Goal: Information Seeking & Learning: Understand process/instructions

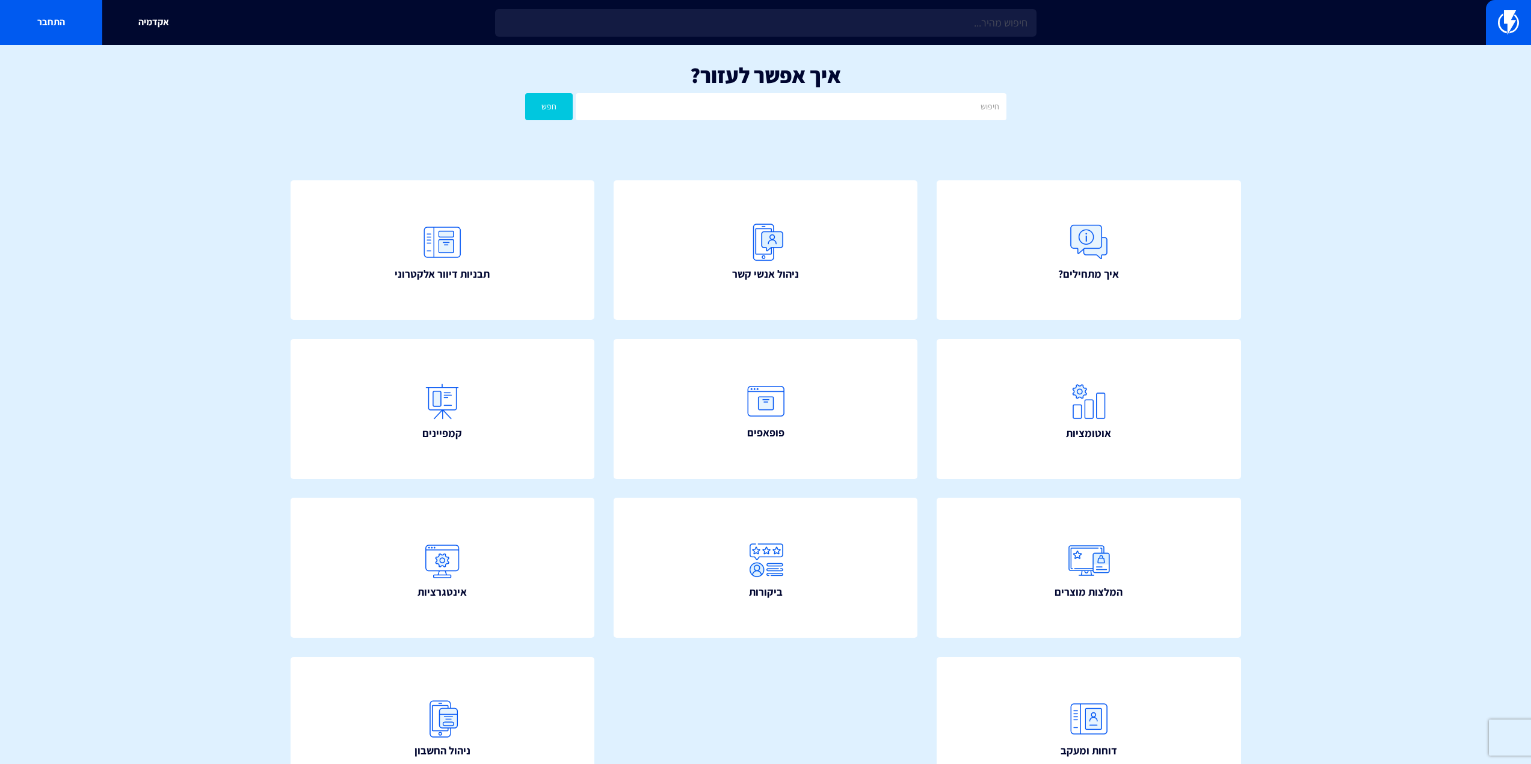
click at [998, 28] on input "text" at bounding box center [765, 23] width 541 height 28
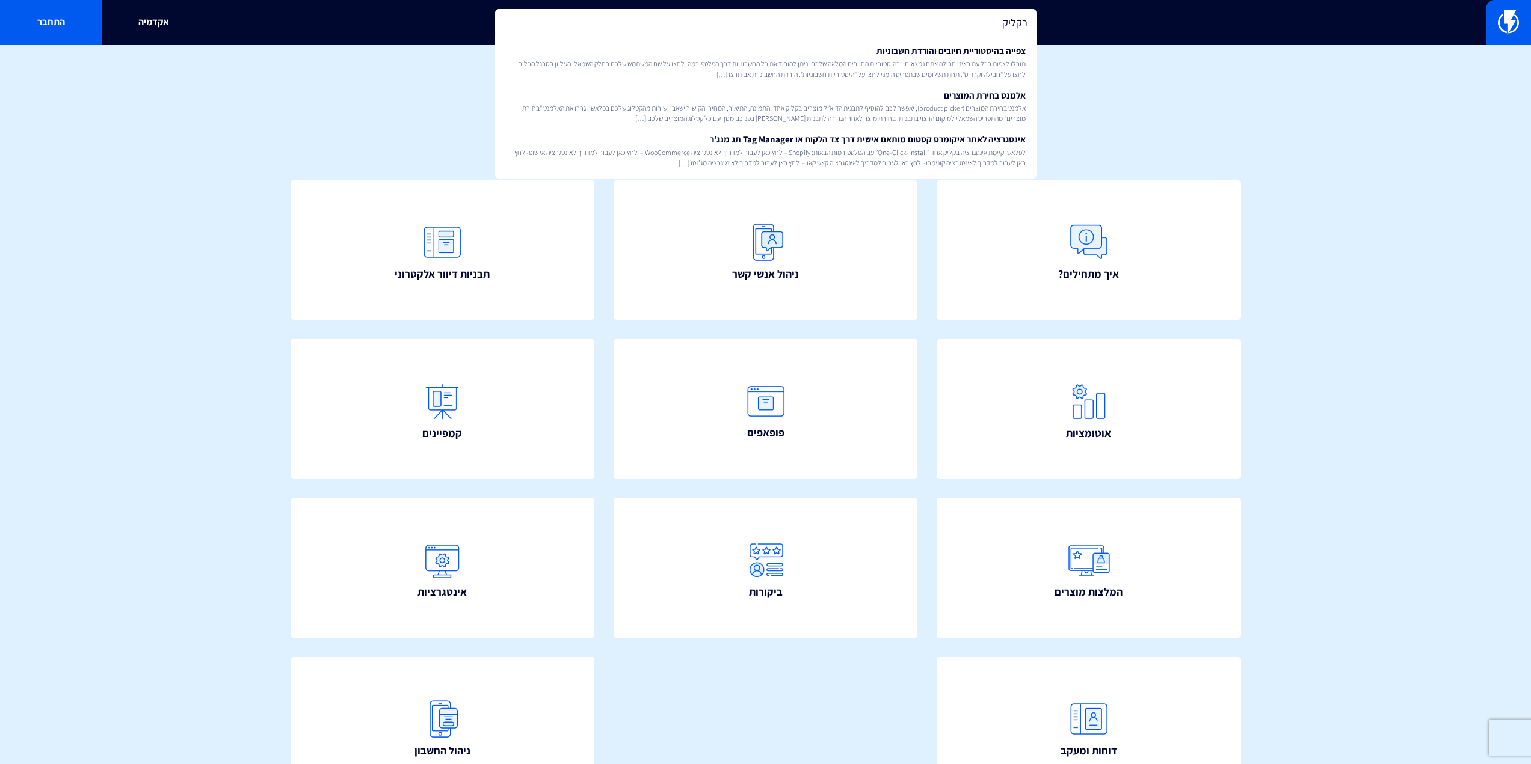
click at [997, 26] on input "בקליק" at bounding box center [765, 23] width 541 height 28
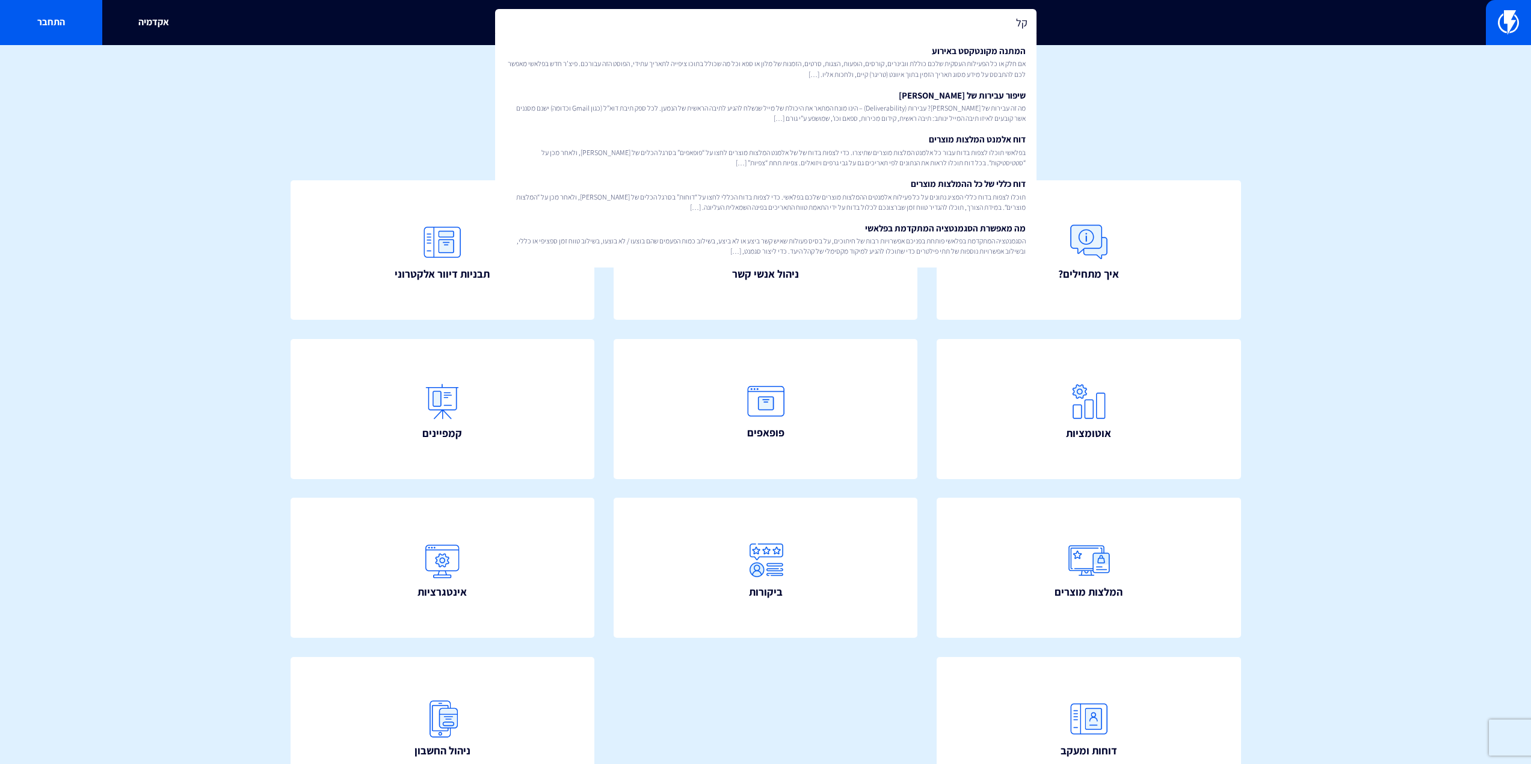
type input "ק"
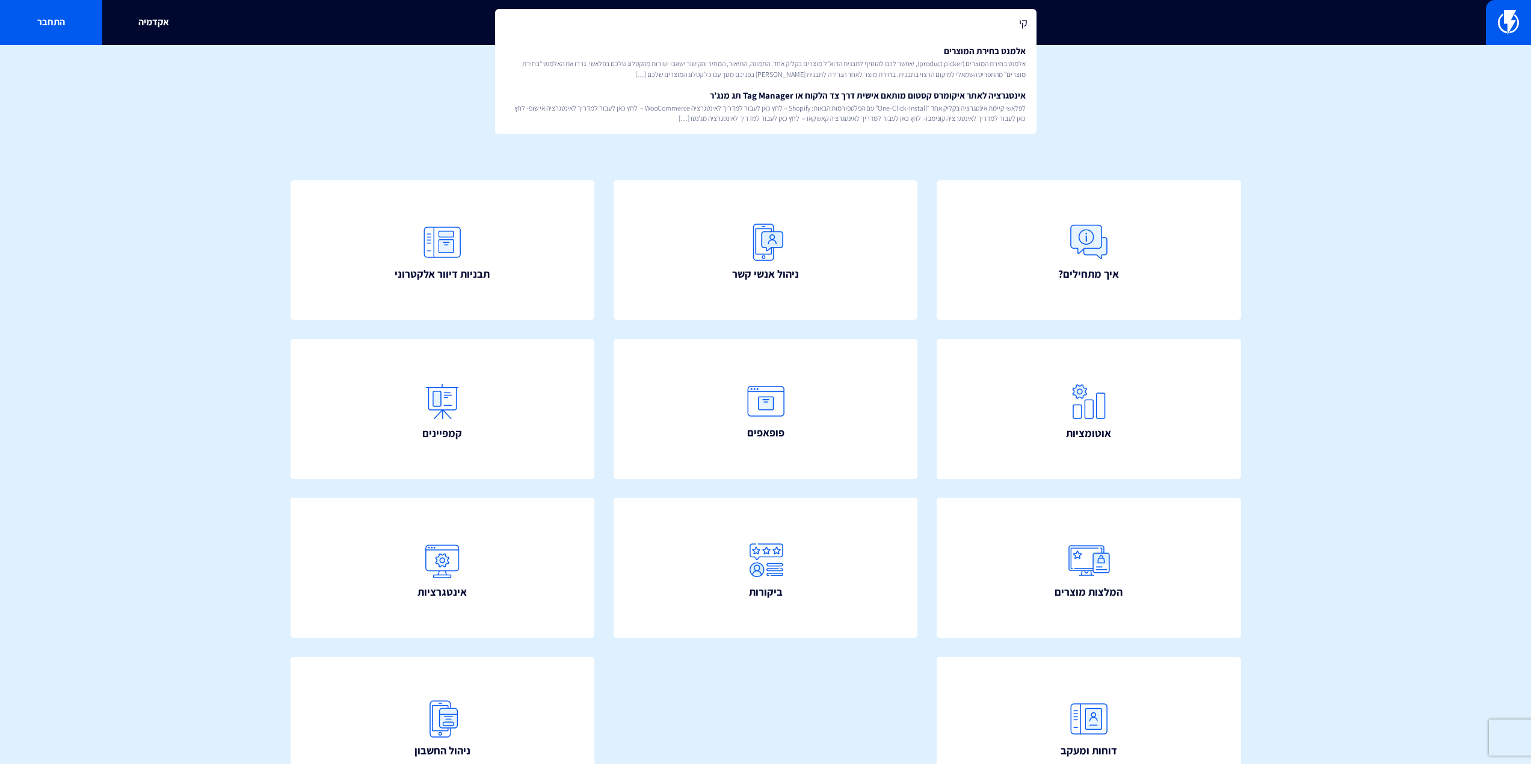
type input "ק"
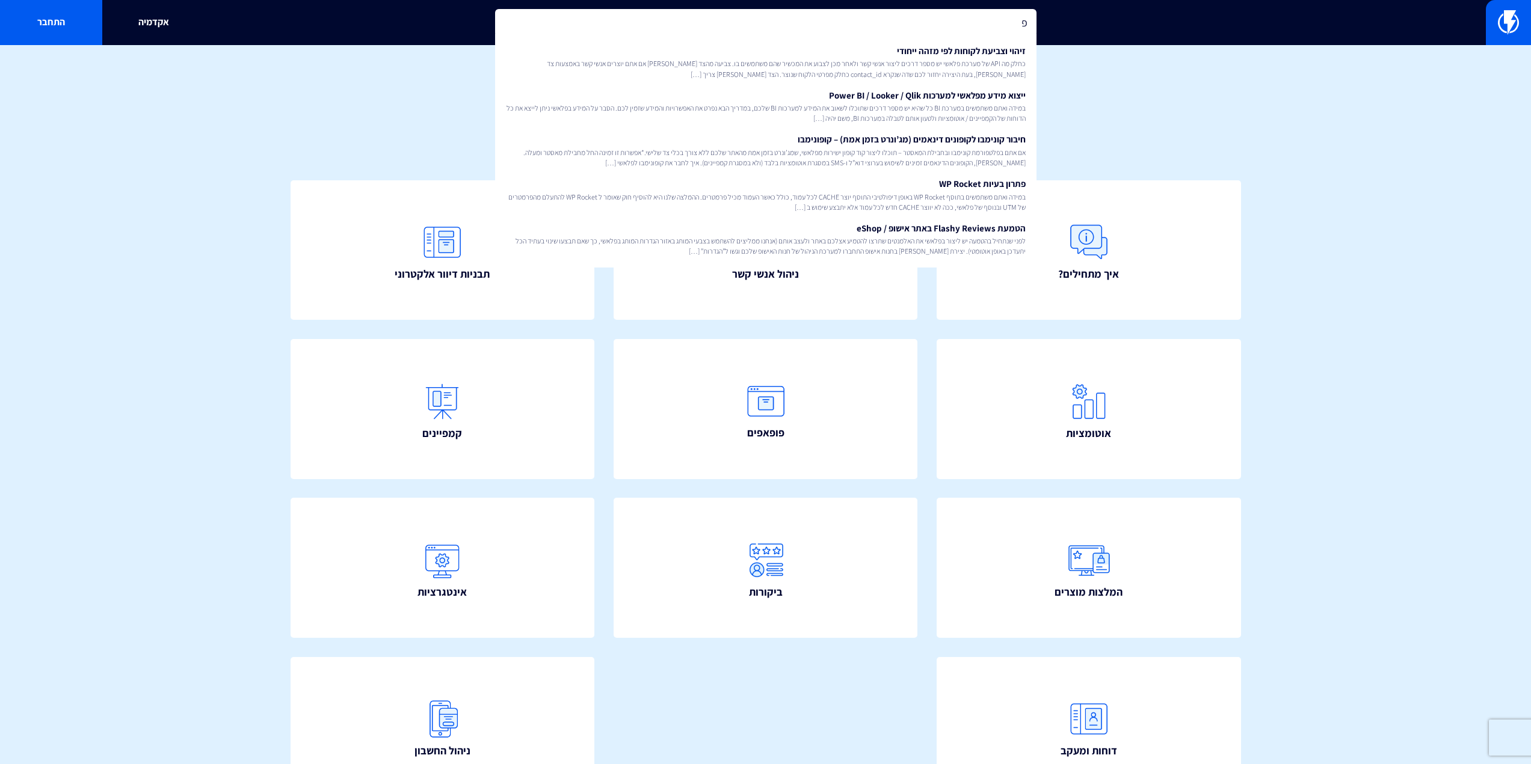
type input "פ"
click at [1263, 488] on div "איך מתחילים? ניהול אנשי קשר תבניות דיוור אלקטרוני" at bounding box center [765, 498] width 1022 height 708
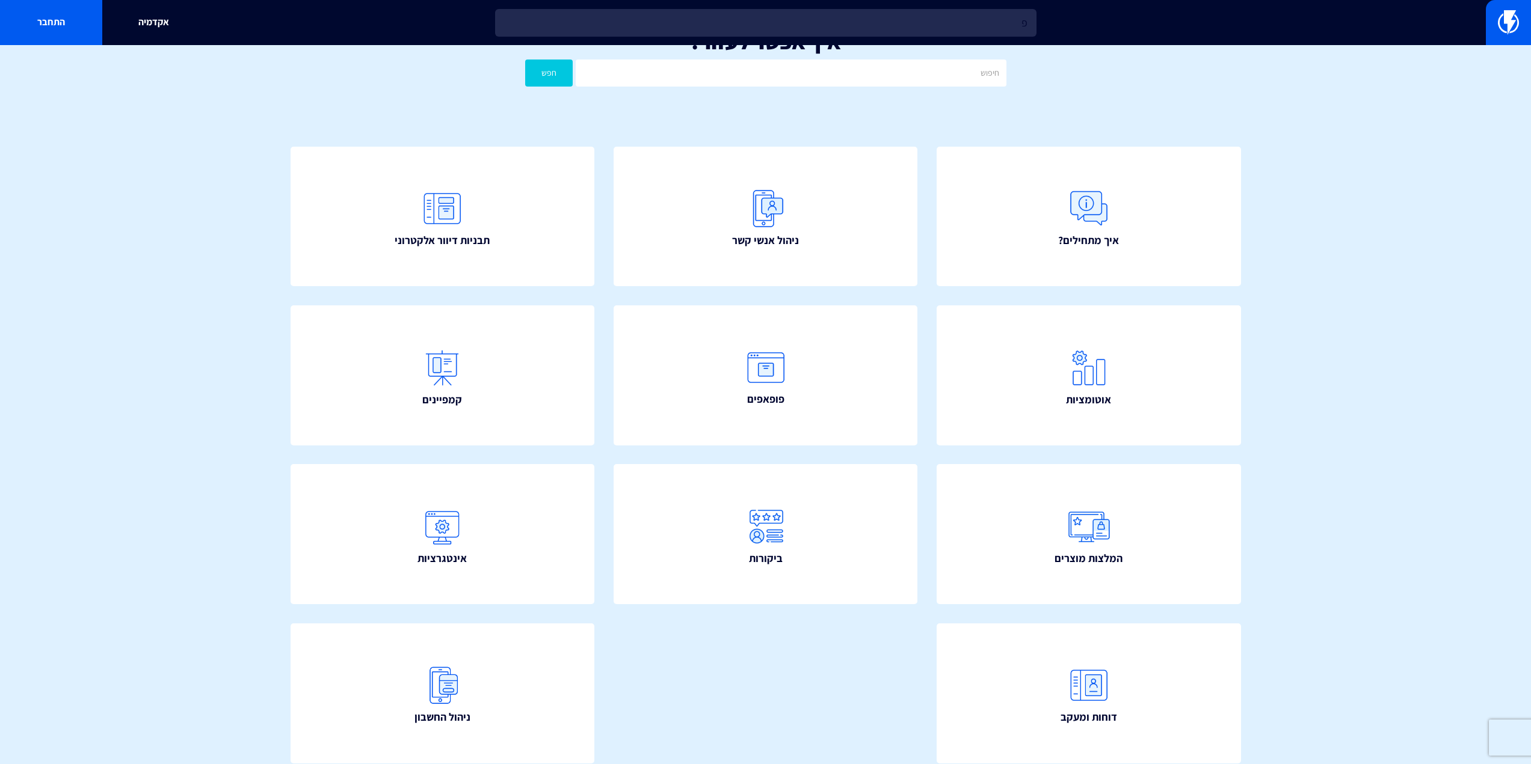
scroll to position [88, 0]
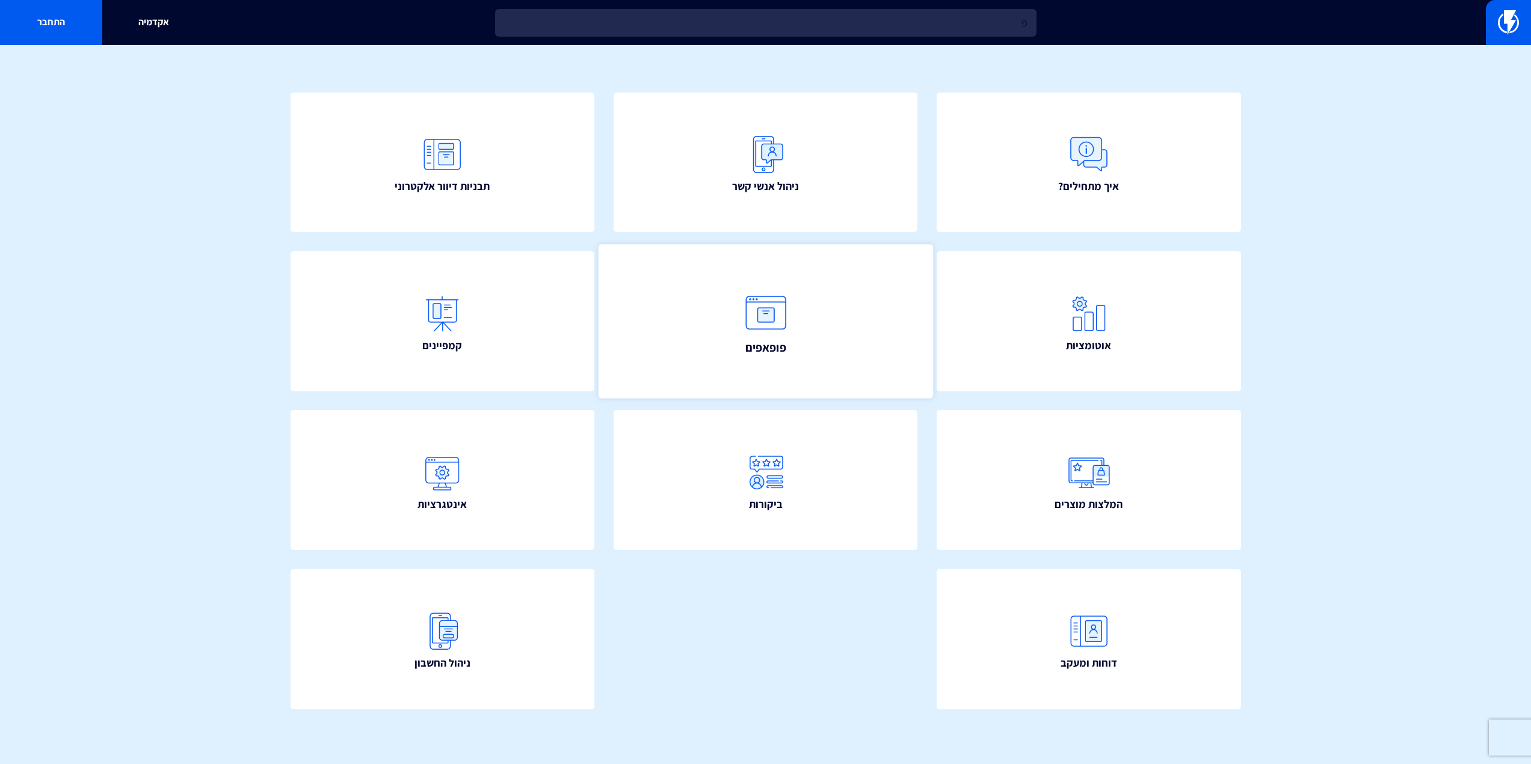
click at [743, 358] on link "פופאפים" at bounding box center [765, 321] width 334 height 154
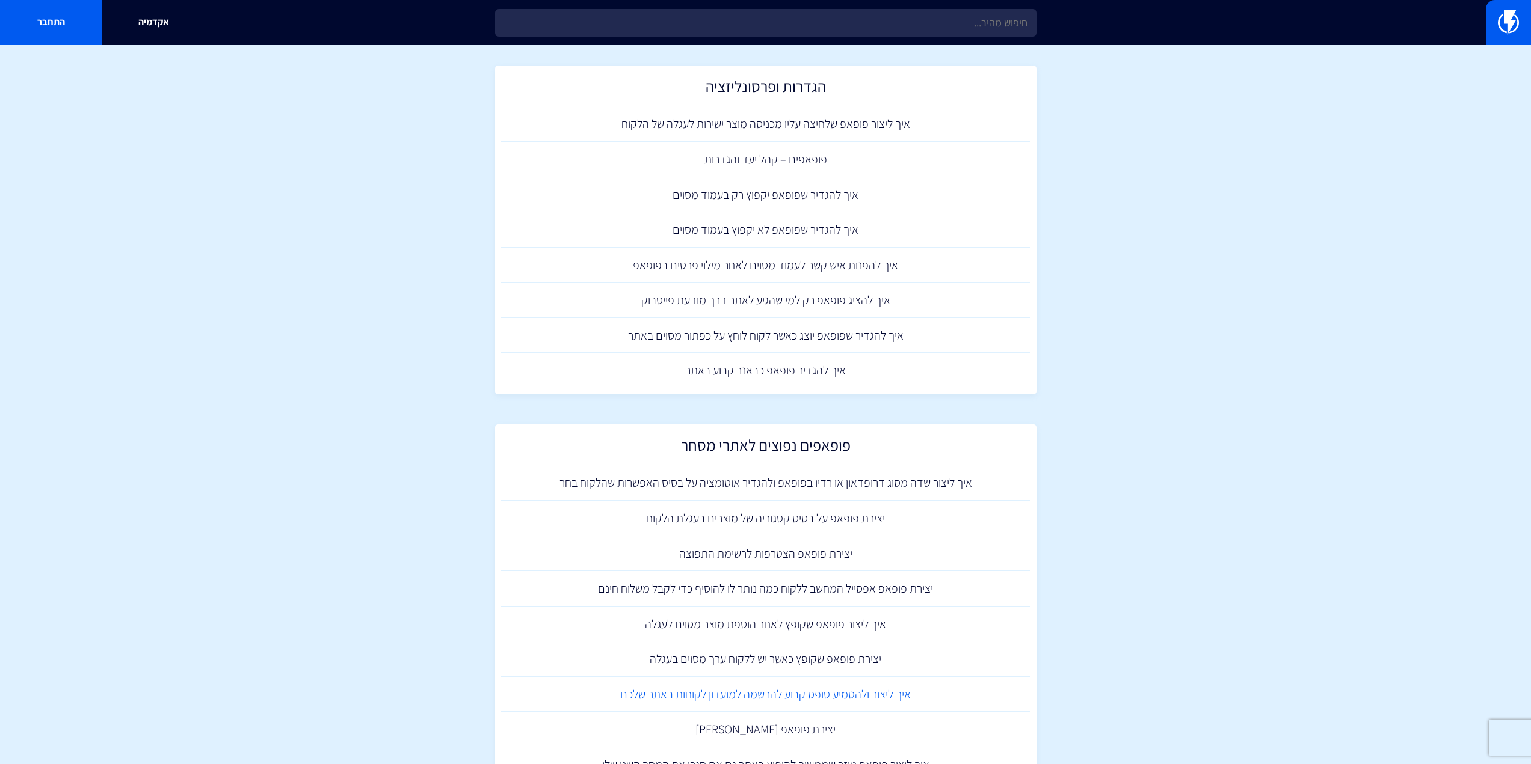
scroll to position [651, 0]
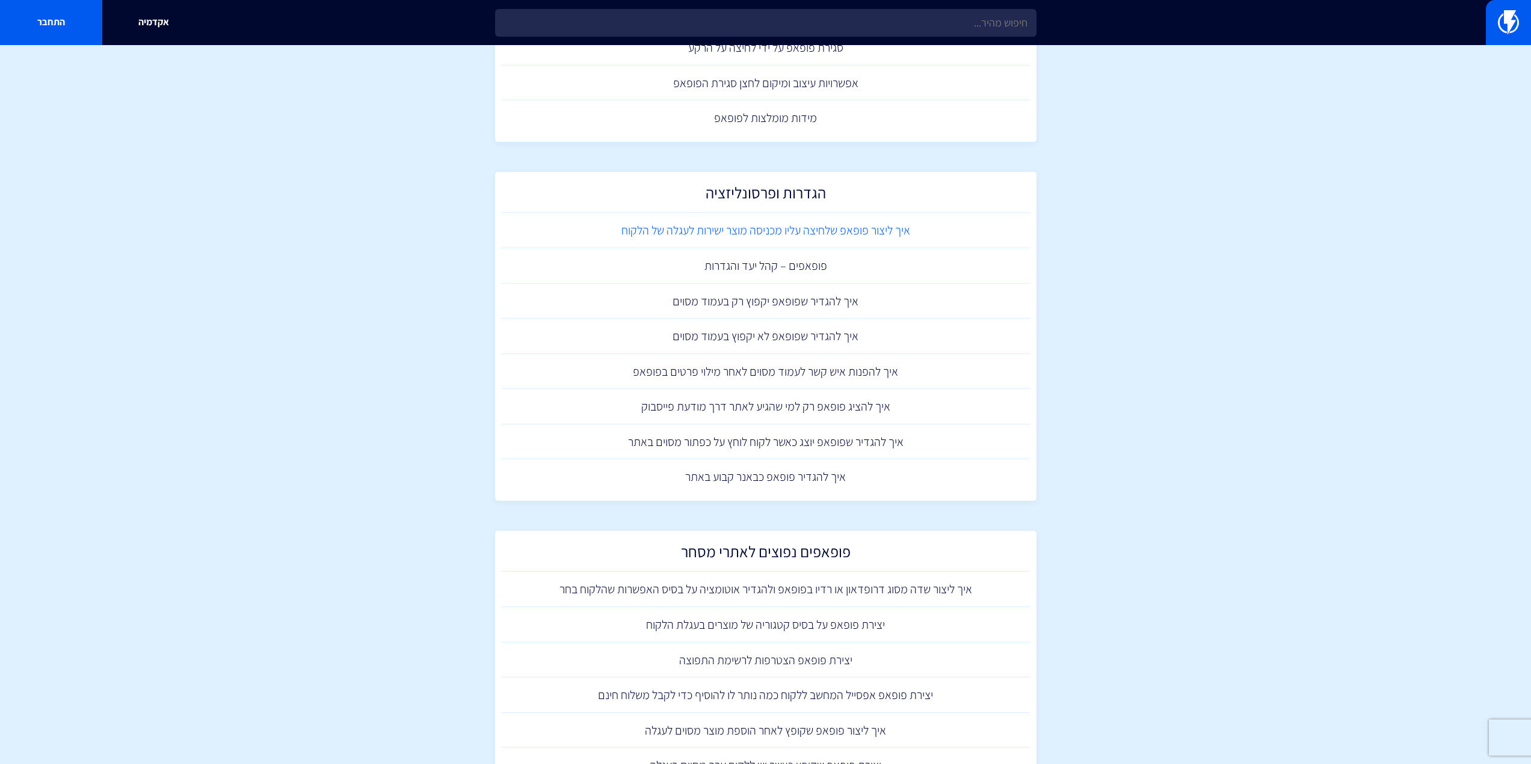
click at [885, 223] on link "איך ליצור פופאפ שלחיצה עליו מכניסה מוצר ישירות לעגלה של הלקוח" at bounding box center [765, 230] width 529 height 35
